Goal: Task Accomplishment & Management: Manage account settings

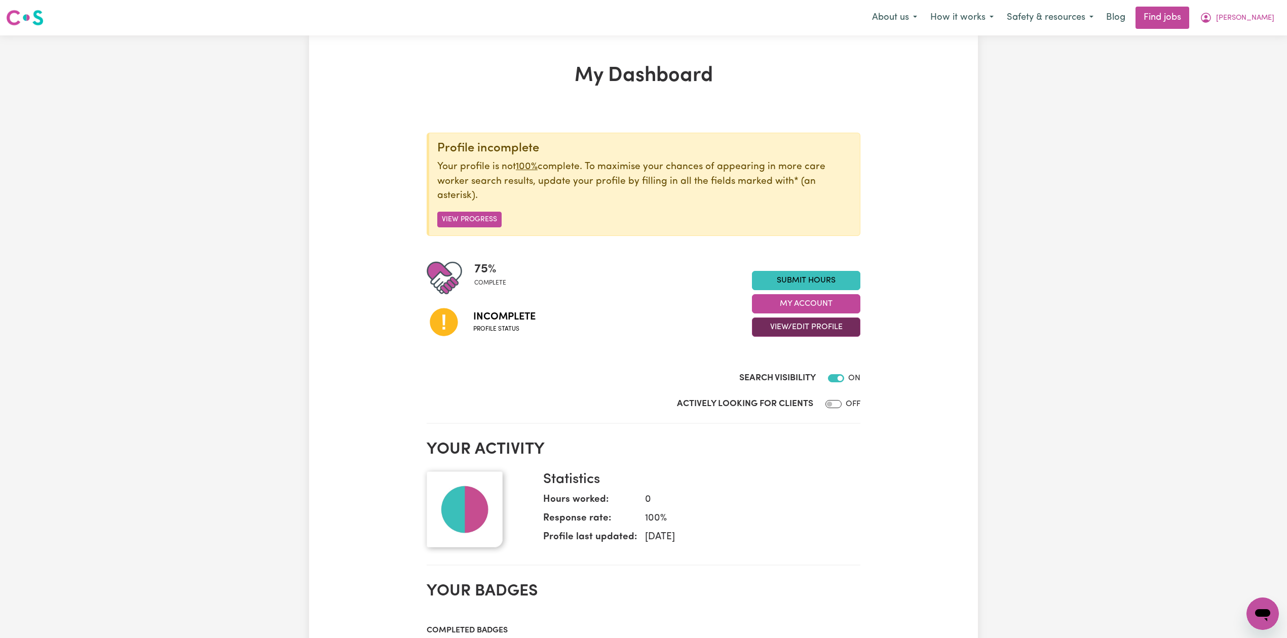
click at [799, 334] on button "View/Edit Profile" at bounding box center [806, 327] width 108 height 19
click at [799, 373] on link "Edit Profile" at bounding box center [799, 374] width 95 height 20
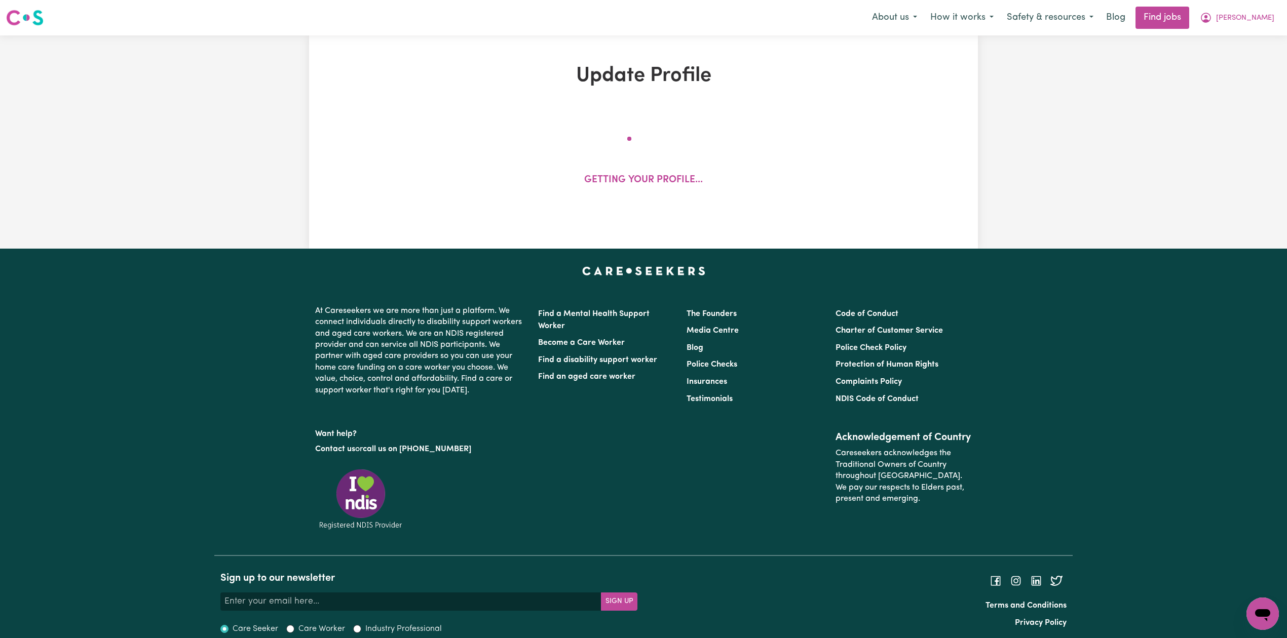
select select "[DEMOGRAPHIC_DATA]"
select select "[DEMOGRAPHIC_DATA] Citizen"
select select "Studying a healthcare related degree or qualification"
select select "55"
select select "70"
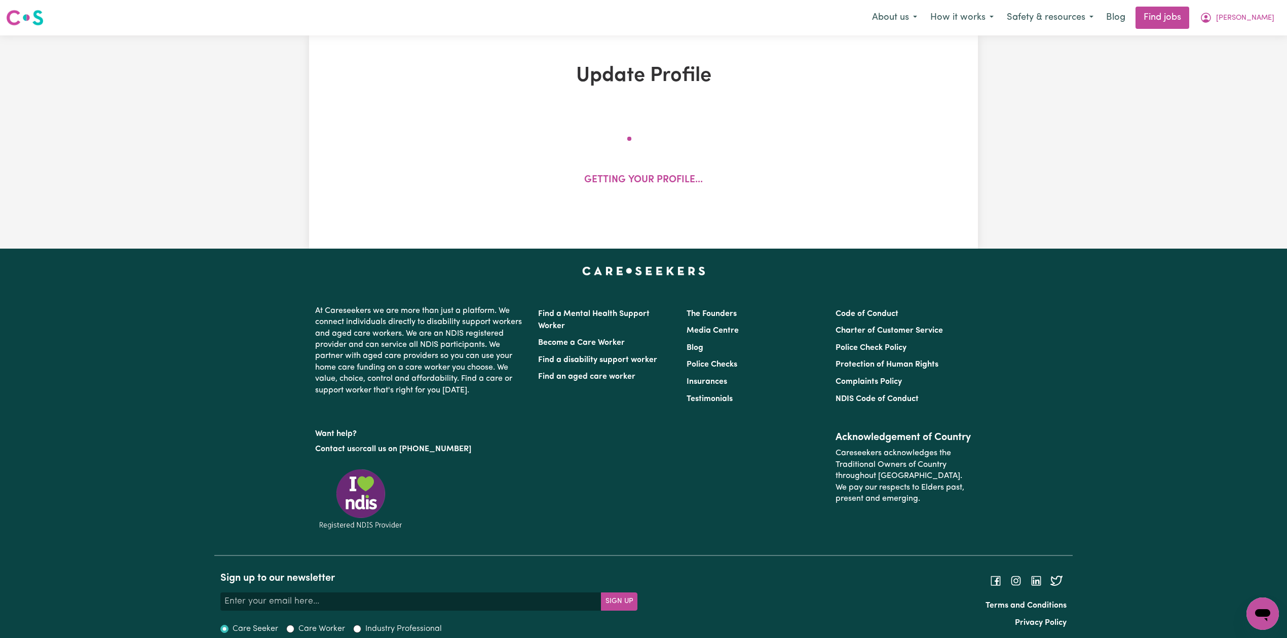
select select "80"
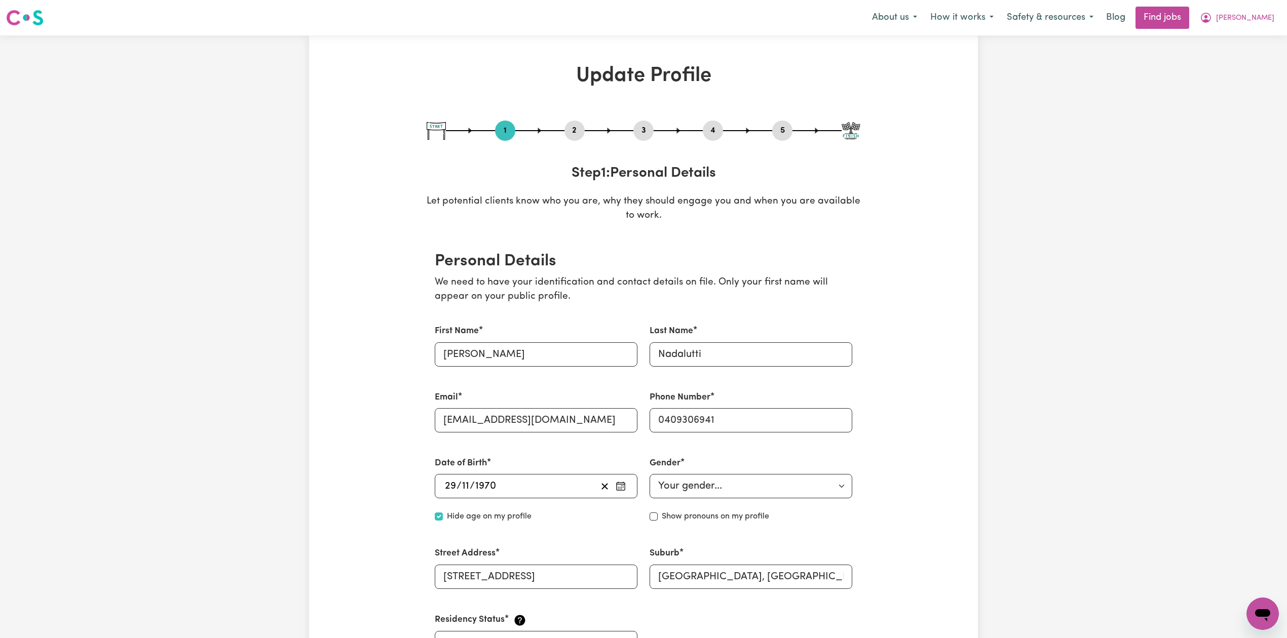
click at [576, 136] on button "2" at bounding box center [574, 130] width 20 height 13
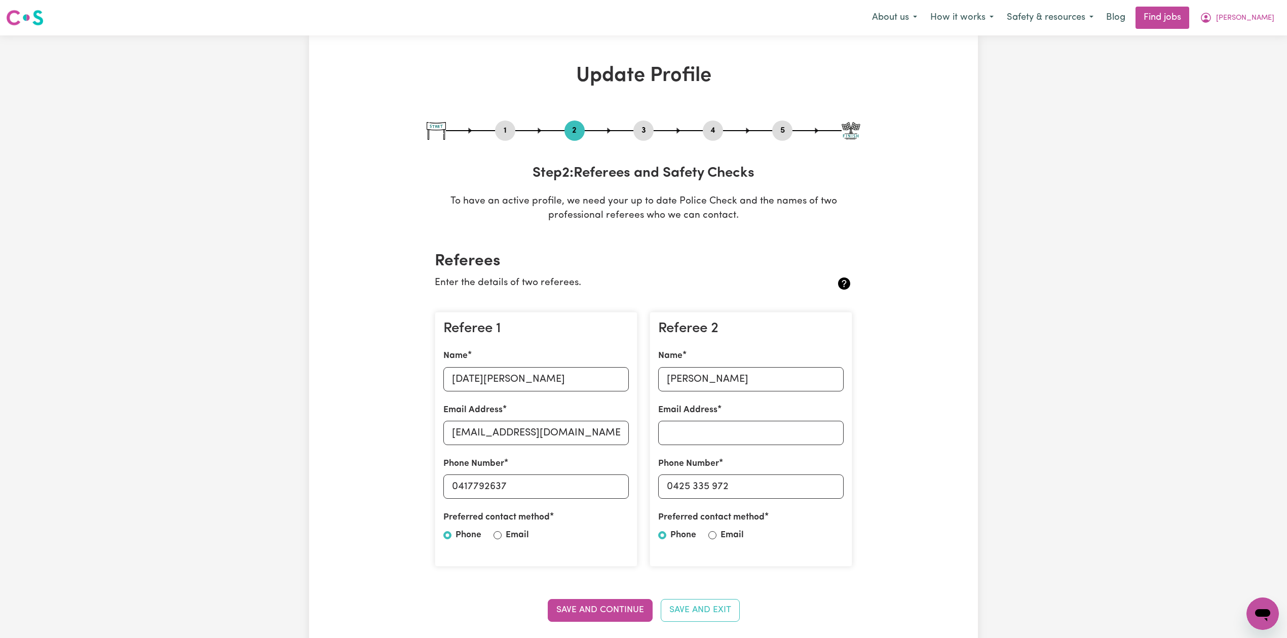
click at [498, 394] on div "Referee 1 Name [DATE][PERSON_NAME] Email Address [EMAIL_ADDRESS][DOMAIN_NAME] P…" at bounding box center [536, 439] width 203 height 255
click at [507, 371] on input "[DATE][PERSON_NAME]" at bounding box center [535, 379] width 185 height 24
click at [473, 440] on input "[EMAIL_ADDRESS][DOMAIN_NAME]" at bounding box center [535, 433] width 185 height 24
drag, startPoint x: 458, startPoint y: 487, endPoint x: 564, endPoint y: 491, distance: 105.4
click at [566, 490] on input "0417792637" at bounding box center [535, 487] width 185 height 24
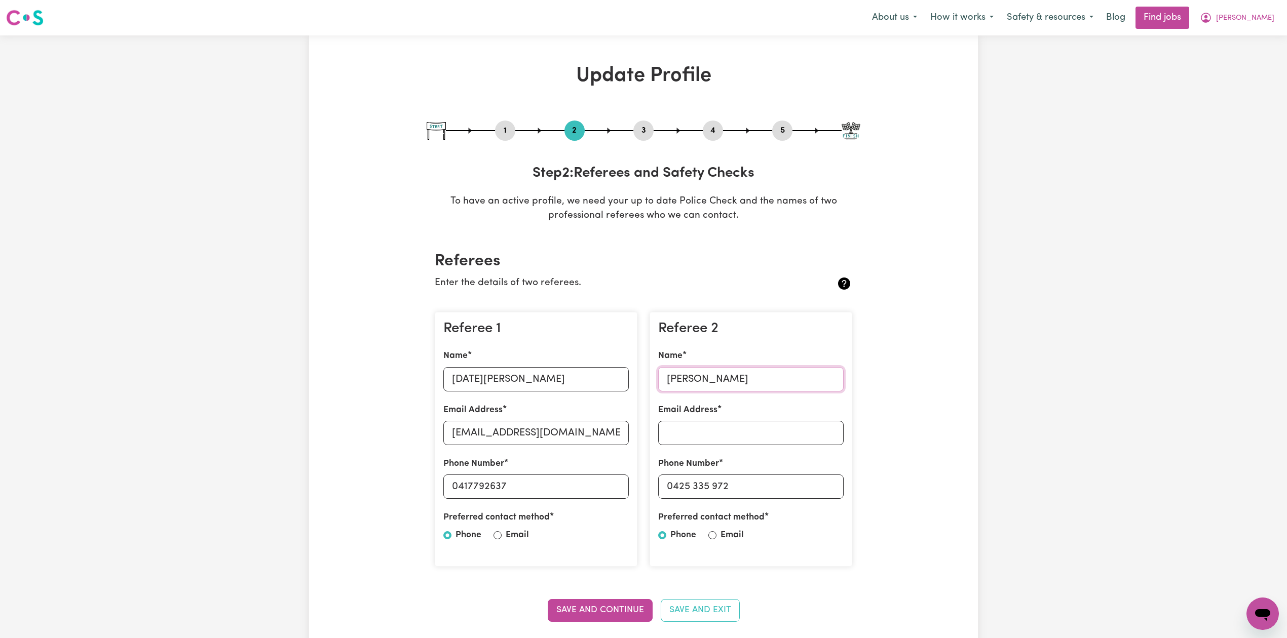
click at [708, 375] on input "[PERSON_NAME]" at bounding box center [750, 379] width 185 height 24
drag, startPoint x: 675, startPoint y: 483, endPoint x: 793, endPoint y: 476, distance: 117.7
click at [793, 476] on input "0425 335 972" at bounding box center [750, 487] width 185 height 24
drag, startPoint x: 643, startPoint y: 133, endPoint x: 669, endPoint y: 134, distance: 25.9
click at [643, 133] on button "3" at bounding box center [643, 130] width 20 height 13
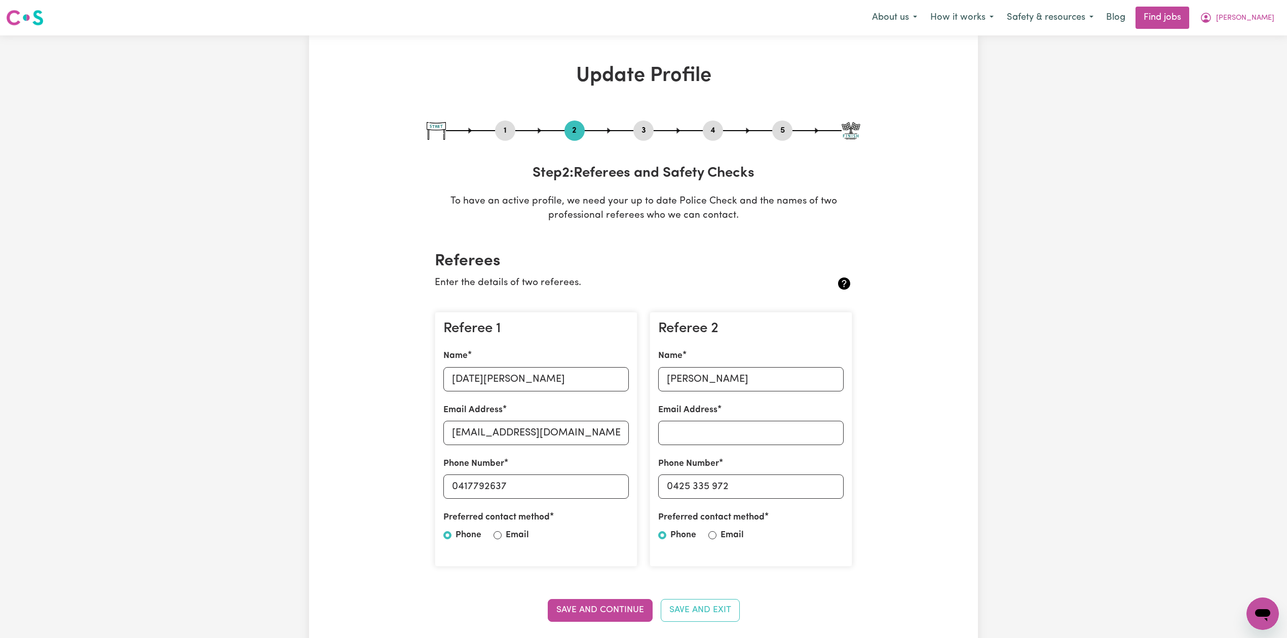
select select "Certificate III (Individual Support)"
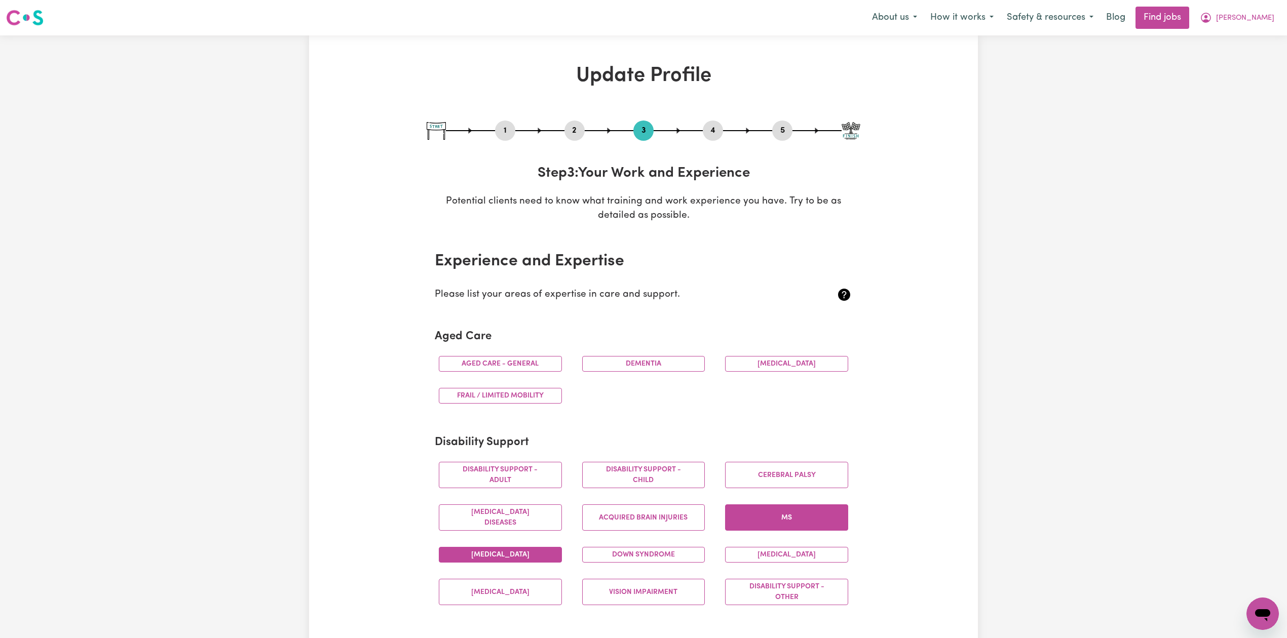
click at [711, 132] on button "4" at bounding box center [713, 130] width 20 height 13
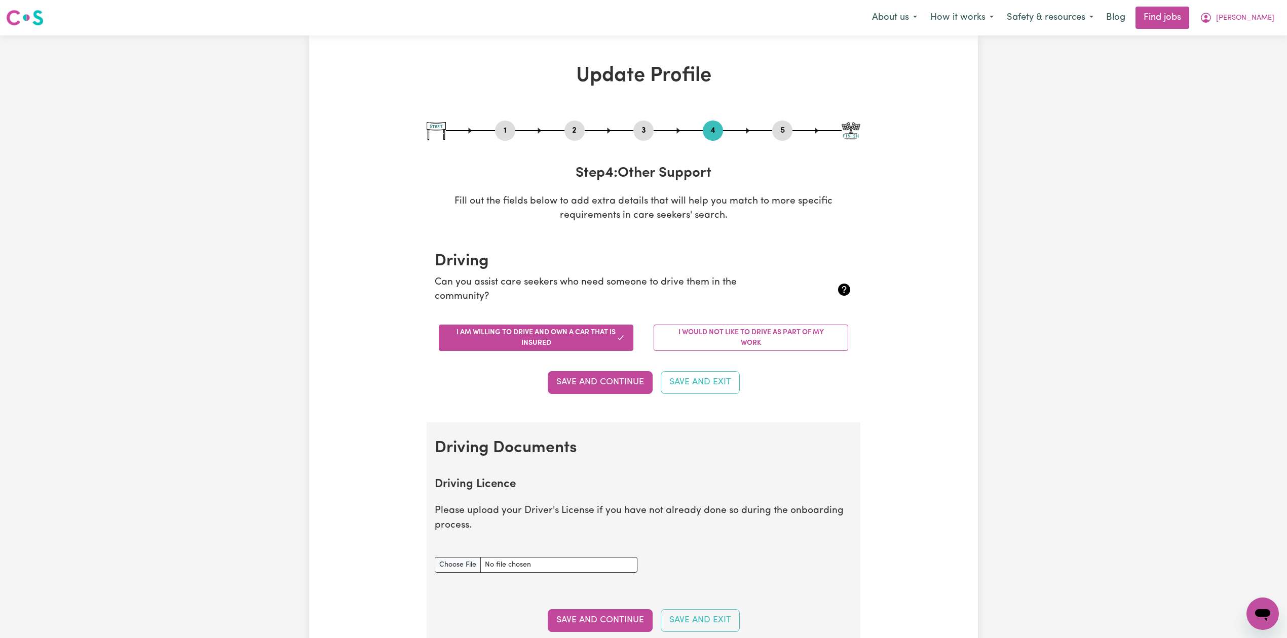
click at [785, 131] on button "5" at bounding box center [782, 130] width 20 height 13
select select "I am providing services privately on my own"
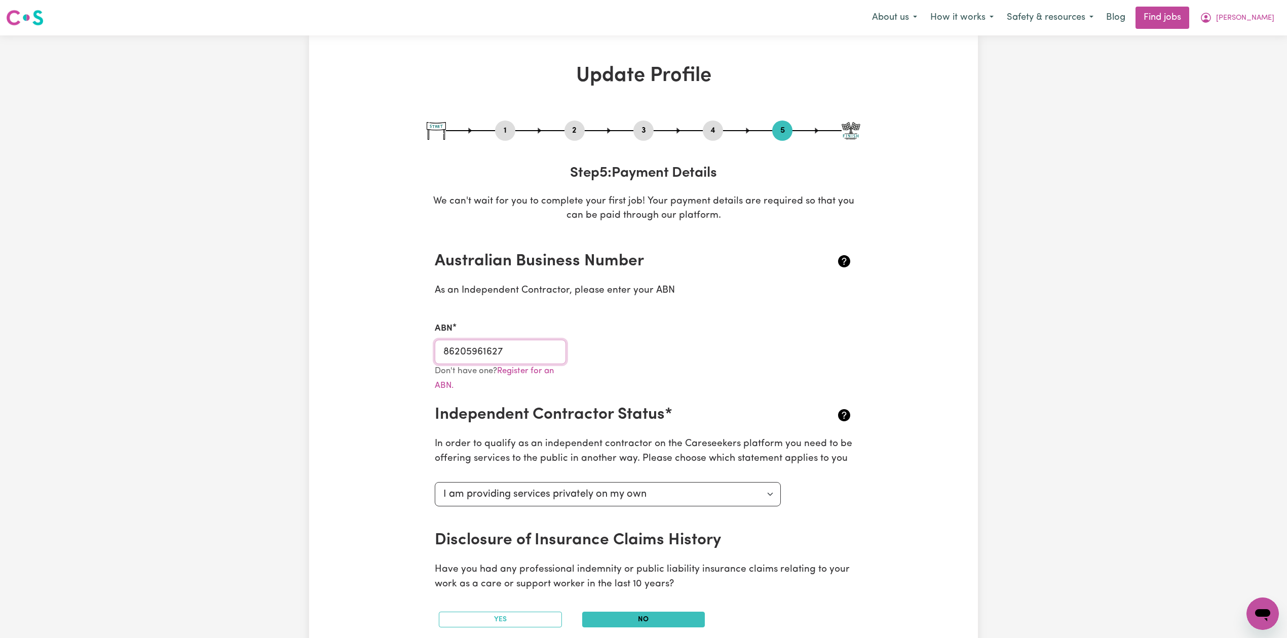
click at [489, 355] on input "86205961627" at bounding box center [500, 352] width 131 height 24
click at [1257, 15] on span "[PERSON_NAME]" at bounding box center [1245, 18] width 58 height 11
click at [1241, 54] on link "My Dashboard" at bounding box center [1240, 58] width 80 height 19
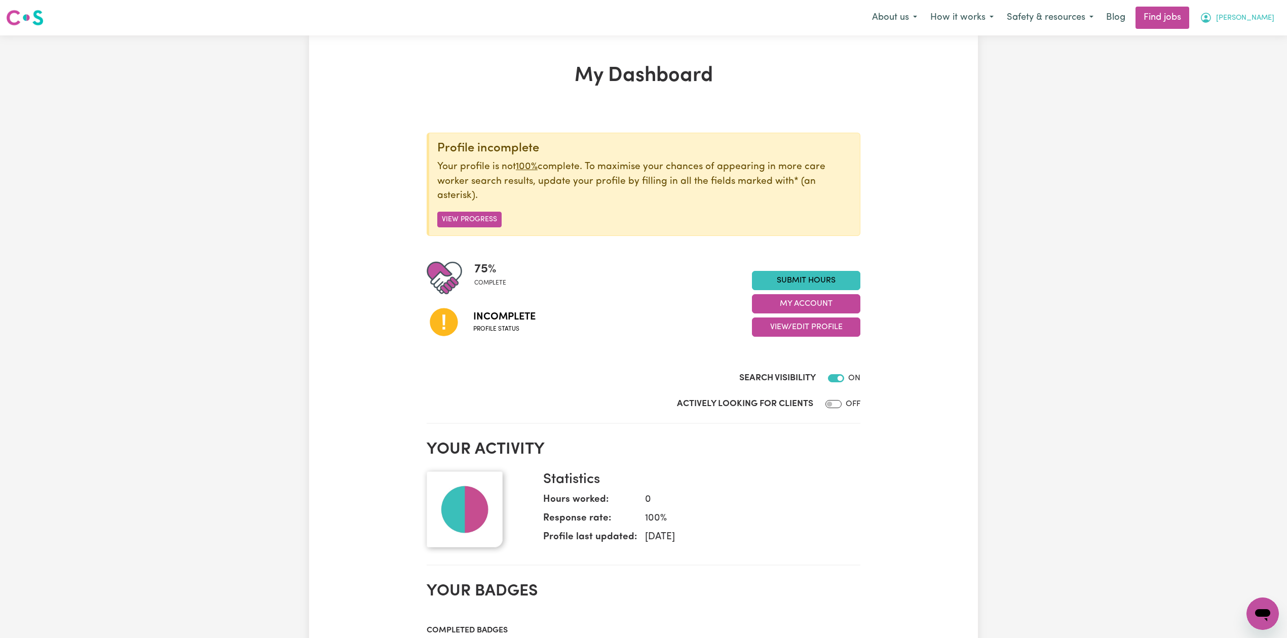
drag, startPoint x: 1257, startPoint y: 6, endPoint x: 1249, endPoint y: 26, distance: 21.8
click at [1257, 8] on div "About us How it works Safety & resources Blog Find jobs [PERSON_NAME]" at bounding box center [1072, 18] width 415 height 22
click at [1255, 20] on span "[PERSON_NAME]" at bounding box center [1245, 18] width 58 height 11
click at [1244, 73] on link "Logout" at bounding box center [1240, 77] width 80 height 19
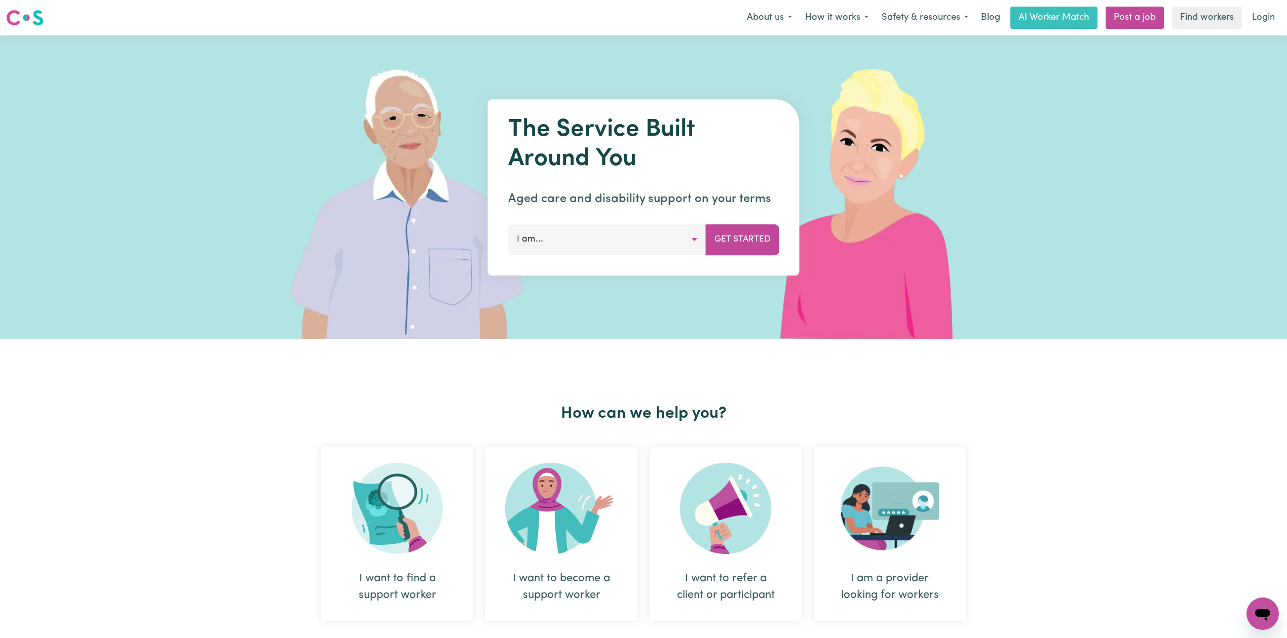
click at [1257, 35] on div "The Service Built Around You Aged care and disability support on your terms I a…" at bounding box center [643, 187] width 1287 height 304
click at [1257, 24] on link "Login" at bounding box center [1263, 18] width 35 height 22
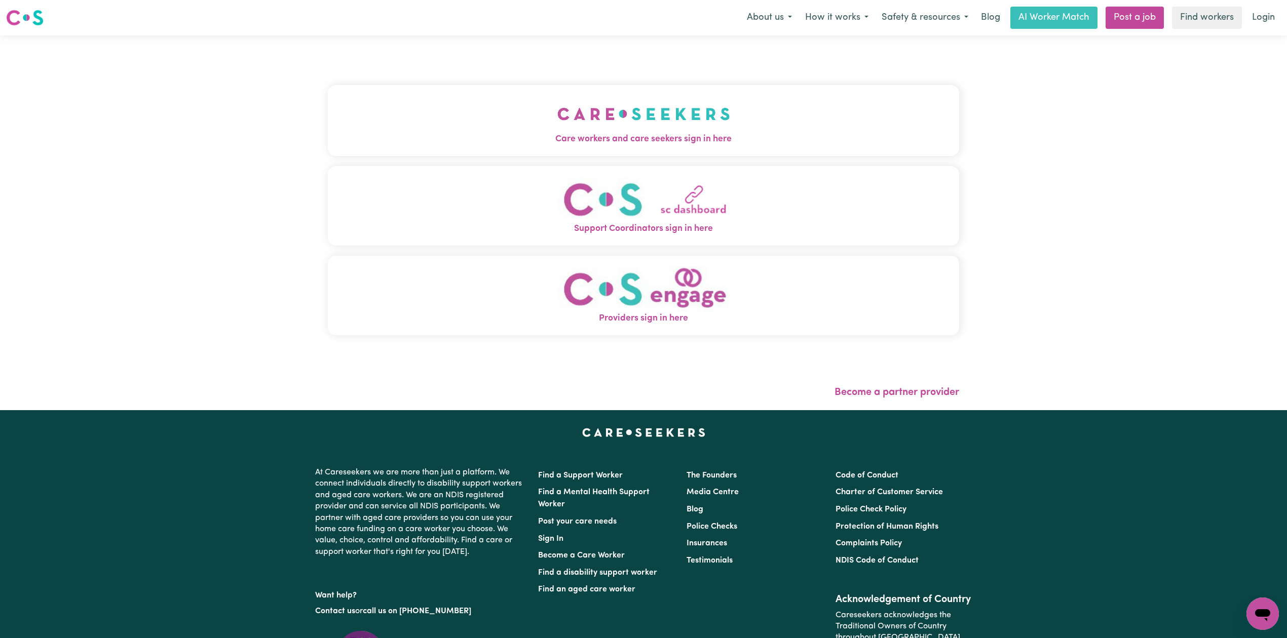
click at [615, 84] on div "Care workers and care seekers sign in here Support Coordinators sign in here Pr…" at bounding box center [643, 215] width 631 height 319
click at [436, 134] on span "Care workers and care seekers sign in here" at bounding box center [643, 139] width 631 height 13
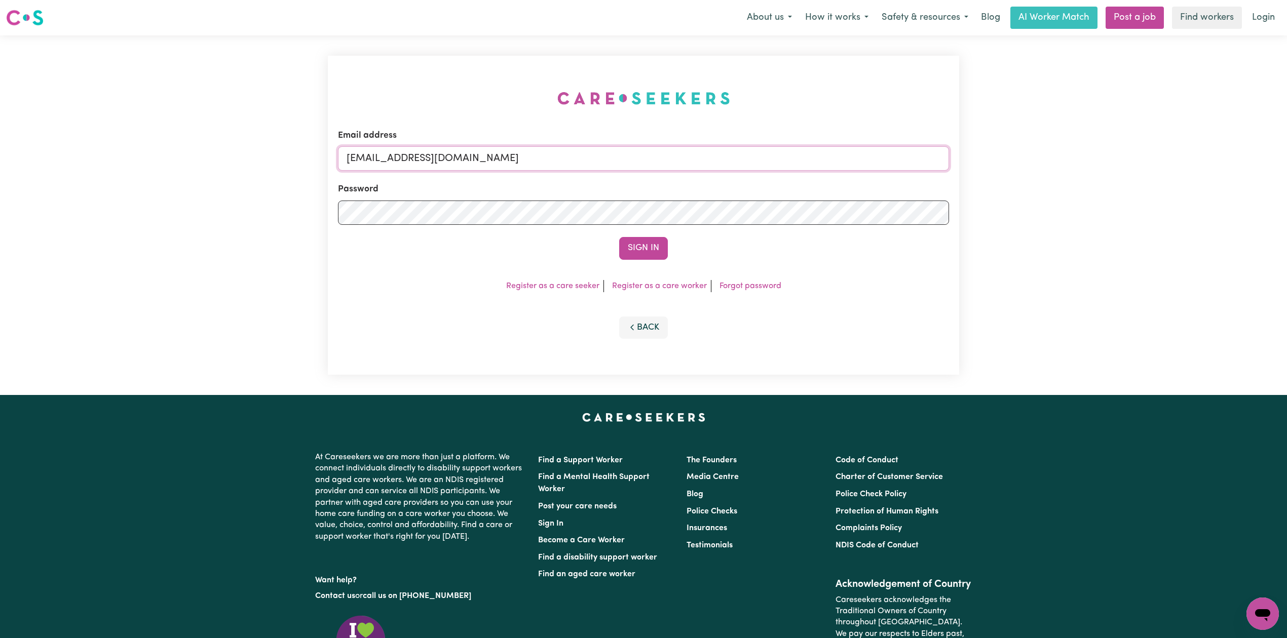
click at [491, 166] on input "[EMAIL_ADDRESS][DOMAIN_NAME]" at bounding box center [643, 158] width 611 height 24
drag, startPoint x: 398, startPoint y: 156, endPoint x: 704, endPoint y: 150, distance: 306.5
click at [704, 150] on input "Superuser~[EMAIL_ADDRESS][DOMAIN_NAME]" at bounding box center [643, 158] width 611 height 24
type input "Superuser~[EMAIL_ADDRESS][DOMAIN_NAME]"
click at [637, 252] on button "Sign In" at bounding box center [643, 248] width 49 height 22
